Goal: Information Seeking & Learning: Learn about a topic

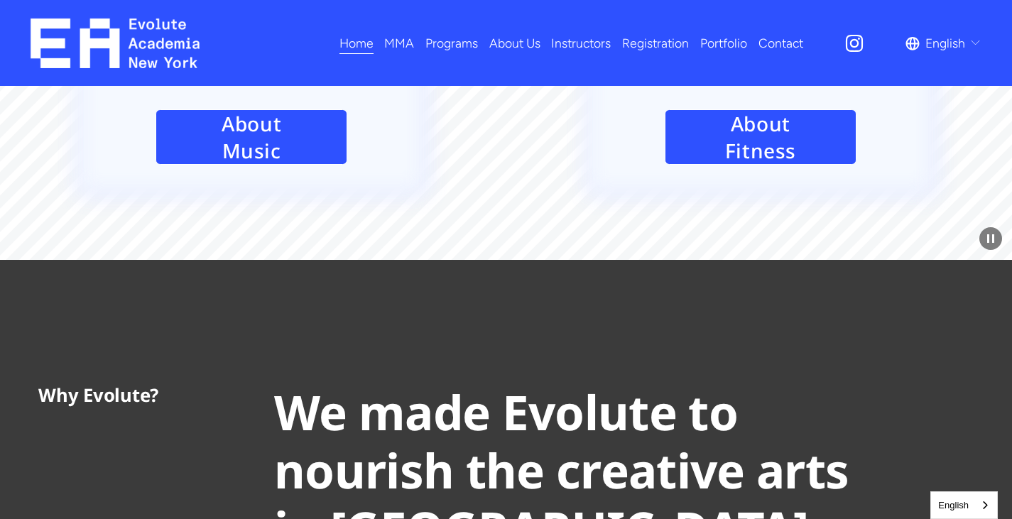
scroll to position [2556, 0]
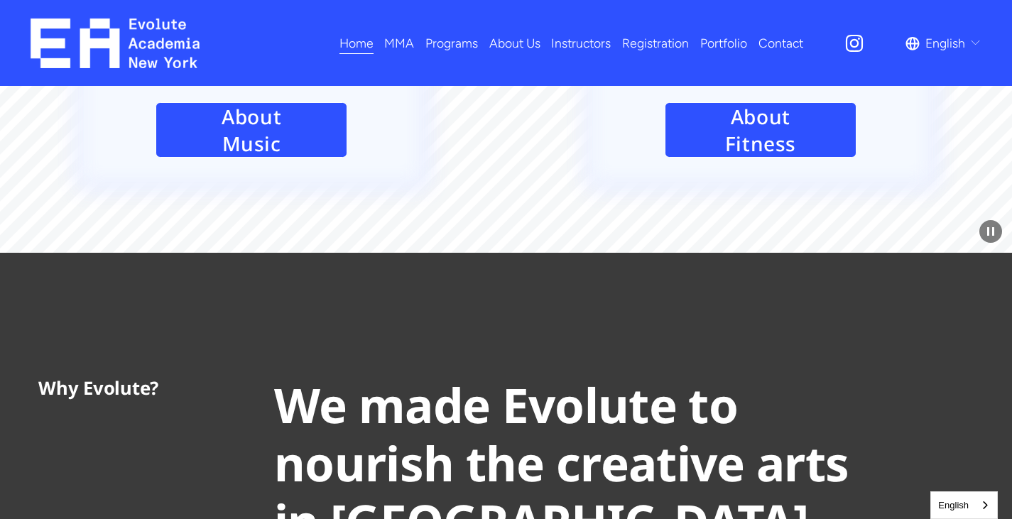
click at [0, 0] on span "Fitness" at bounding box center [0, 0] width 0 height 0
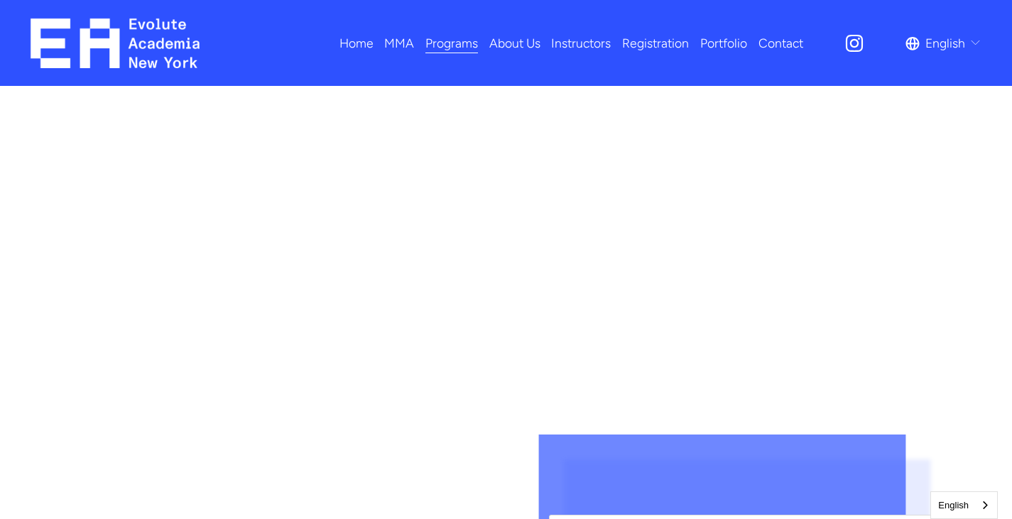
scroll to position [1065, 0]
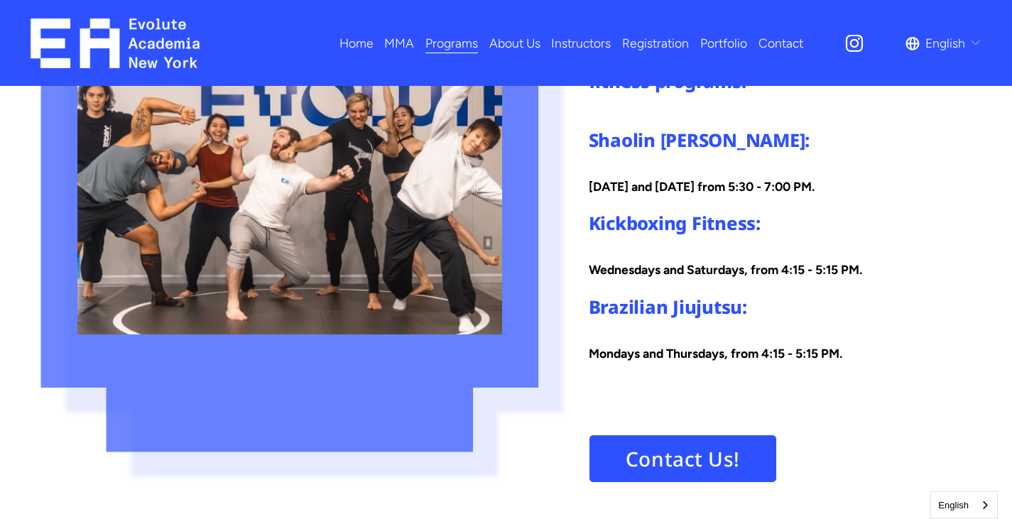
scroll to position [2272, 0]
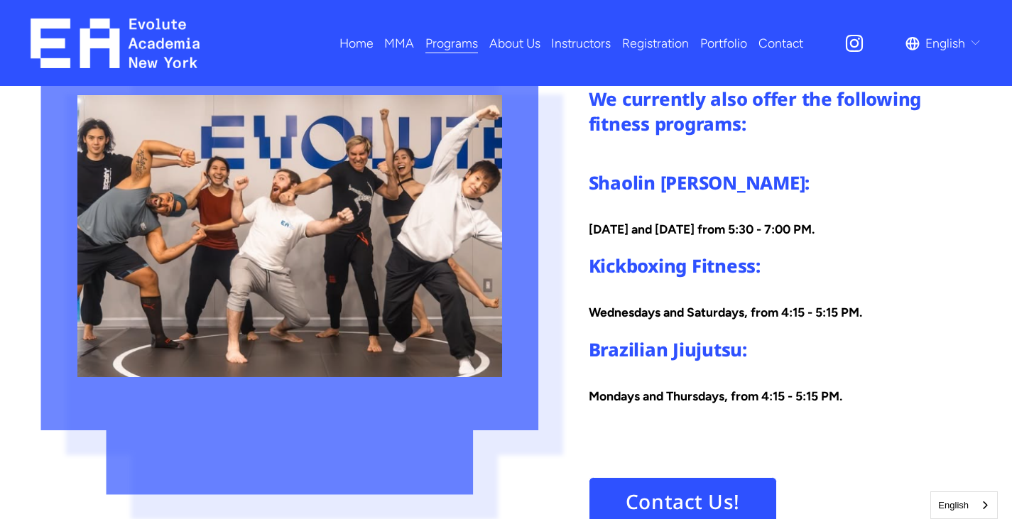
drag, startPoint x: 564, startPoint y: 177, endPoint x: 902, endPoint y: 231, distance: 342.9
click at [902, 231] on div "Other Fitness Offerings We currently also offer the following fitness programs:…" at bounding box center [506, 348] width 1012 height 690
click at [902, 231] on p "Wednesday and Saturday from 5:30 - 7:00 PM." at bounding box center [781, 229] width 385 height 23
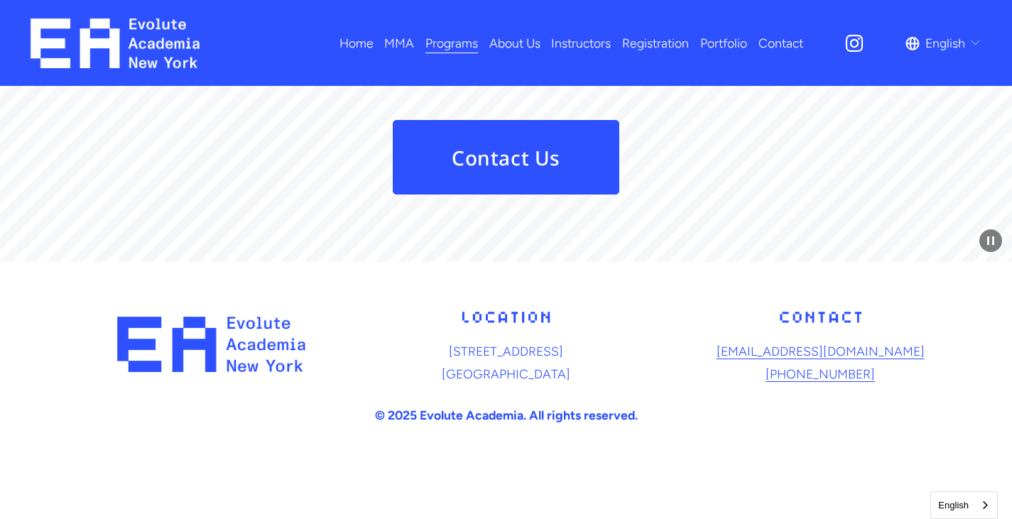
scroll to position [3181, 0]
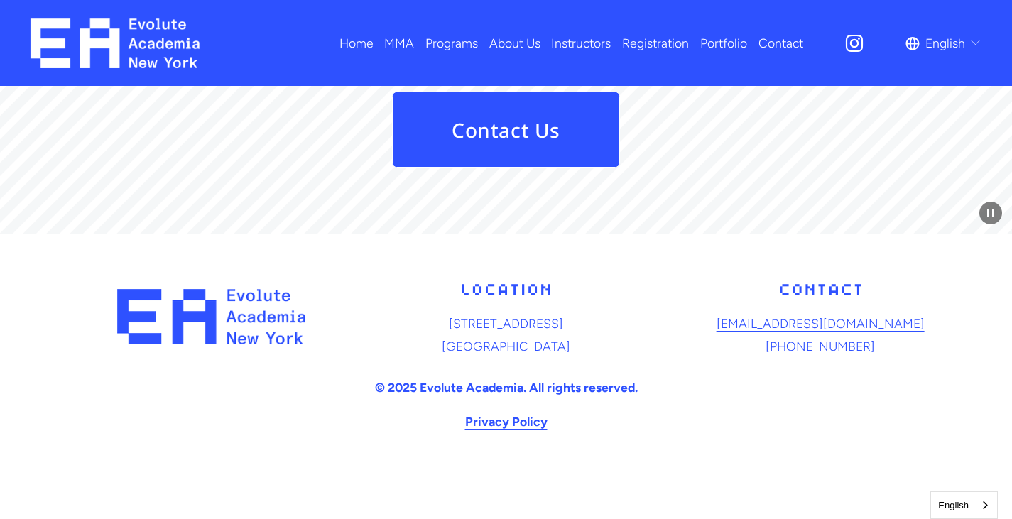
click at [525, 41] on link "About Us" at bounding box center [514, 43] width 51 height 25
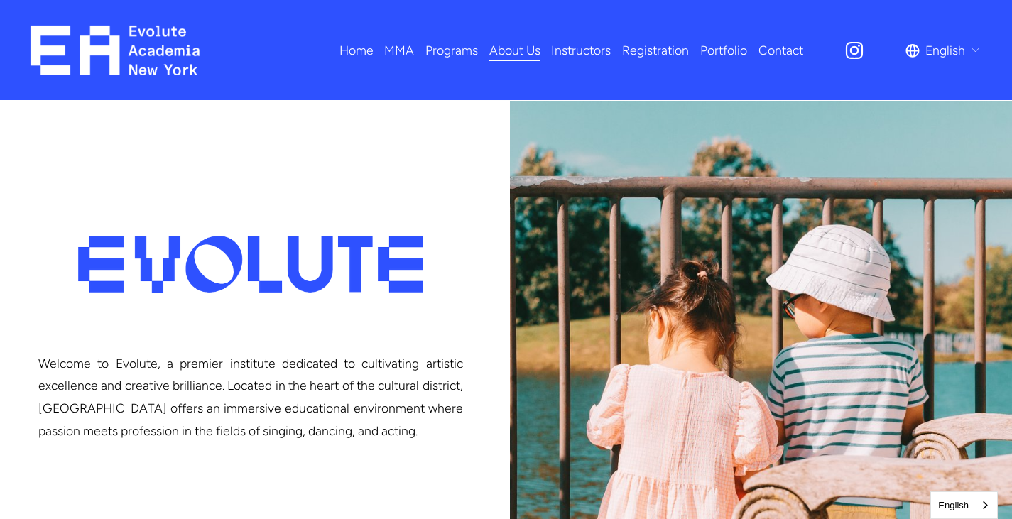
drag, startPoint x: 288, startPoint y: 283, endPoint x: 153, endPoint y: 426, distance: 195.9
click at [155, 427] on p "Welcome to Evolute, a premier institute dedicated to cultivating artistic excel…" at bounding box center [250, 397] width 425 height 90
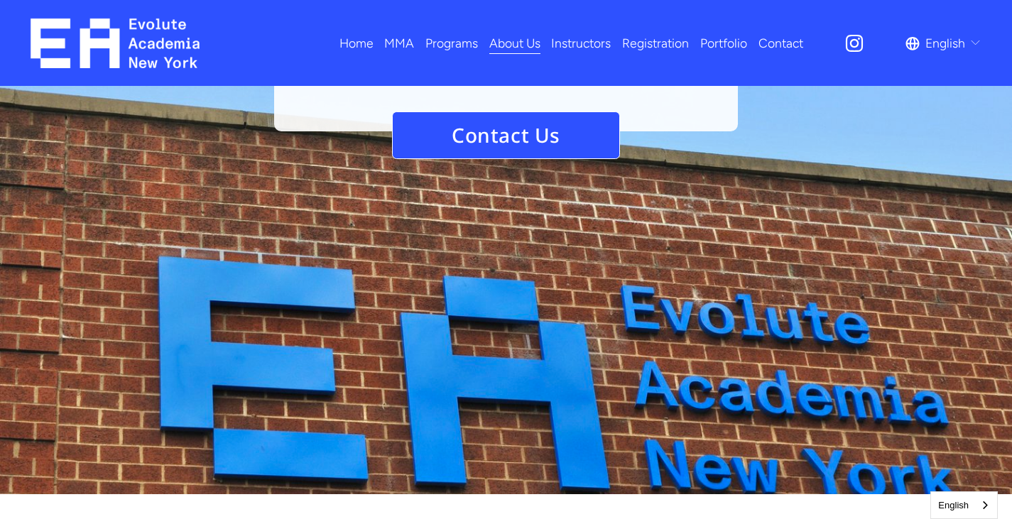
scroll to position [1922, 0]
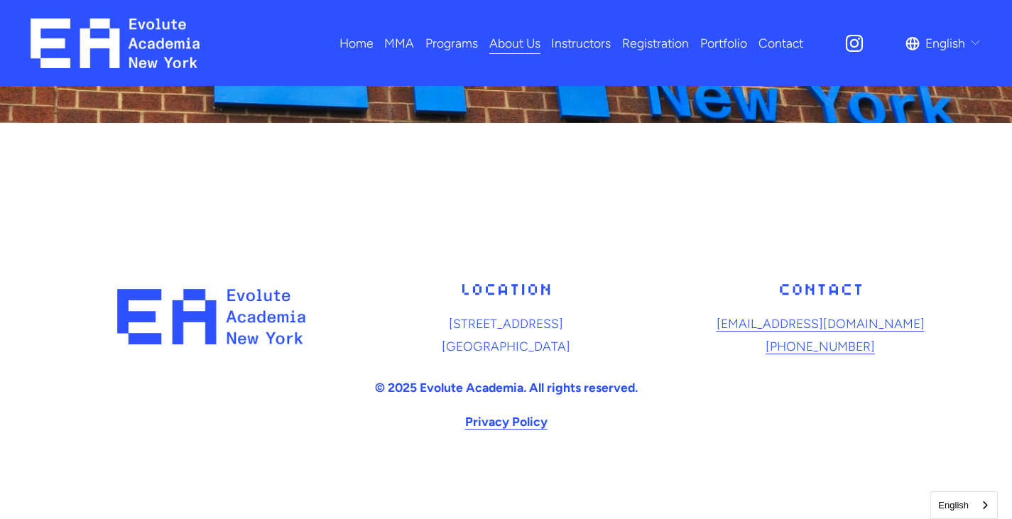
click at [855, 33] on icon "Instagram" at bounding box center [853, 43] width 21 height 21
